Goal: Task Accomplishment & Management: Complete application form

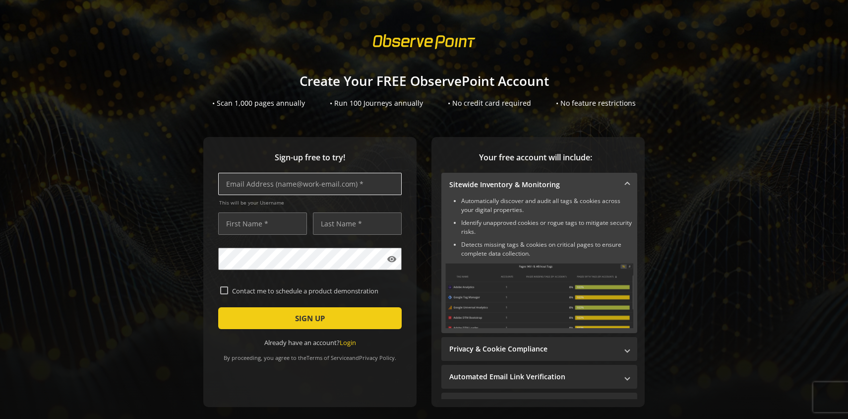
click at [337, 191] on input "text" at bounding box center [310, 184] width 184 height 22
type input "[EMAIL_ADDRESS][DOMAIN_NAME]"
type input "A"
type input "T"
type input "AD Test"
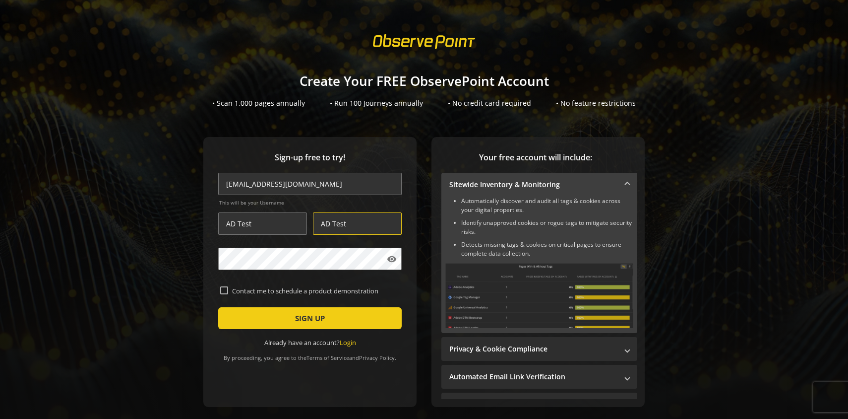
type input "AD Test"
click at [277, 288] on label "Contact me to schedule a product demonstration" at bounding box center [314, 290] width 172 height 9
click at [228, 288] on input "Contact me to schedule a product demonstration" at bounding box center [224, 290] width 8 height 8
checkbox input "true"
click at [268, 318] on span "submit" at bounding box center [310, 318] width 184 height 24
